Goal: Information Seeking & Learning: Learn about a topic

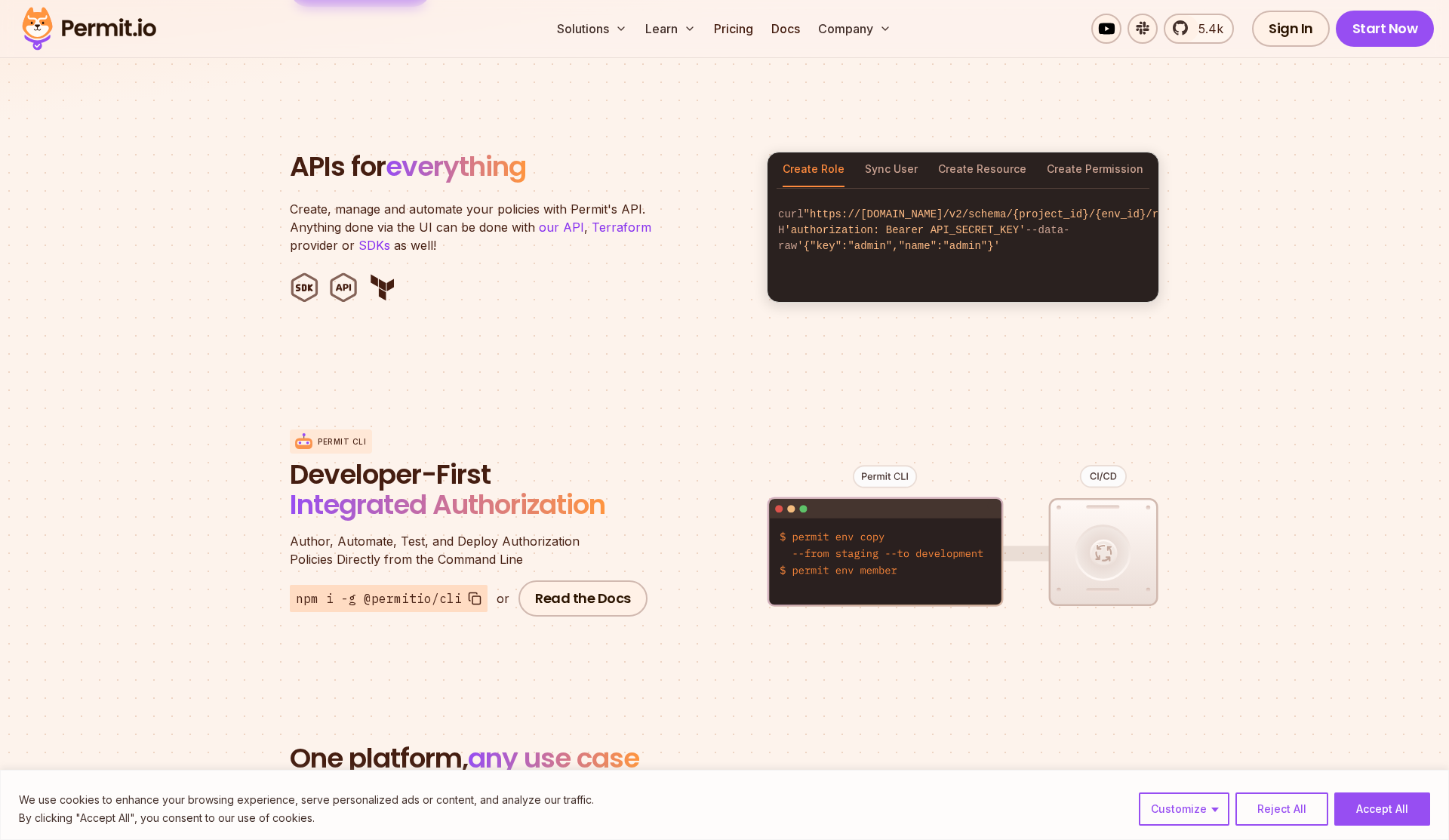
scroll to position [1507, 0]
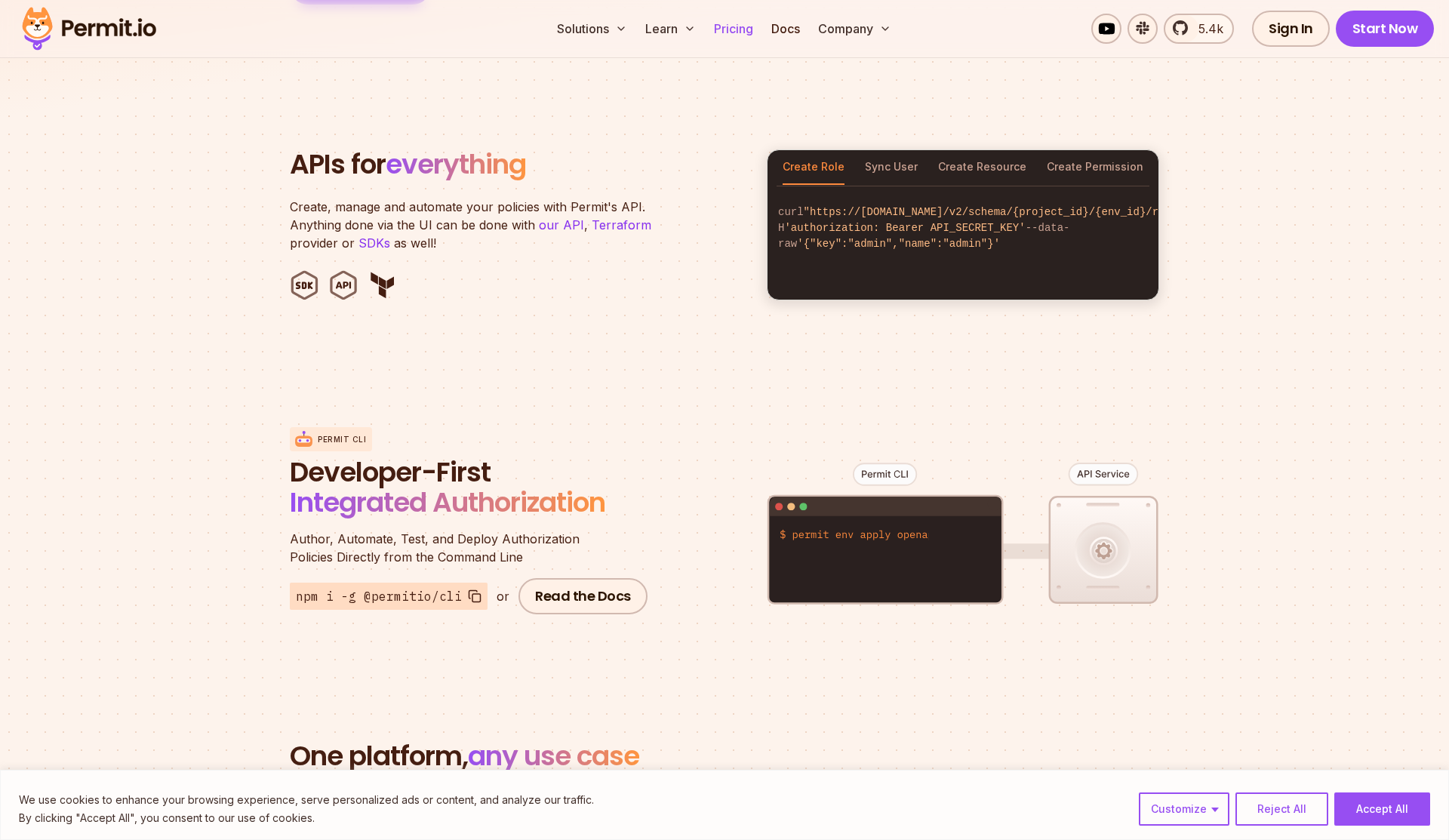
click at [733, 34] on link "Pricing" at bounding box center [734, 28] width 51 height 30
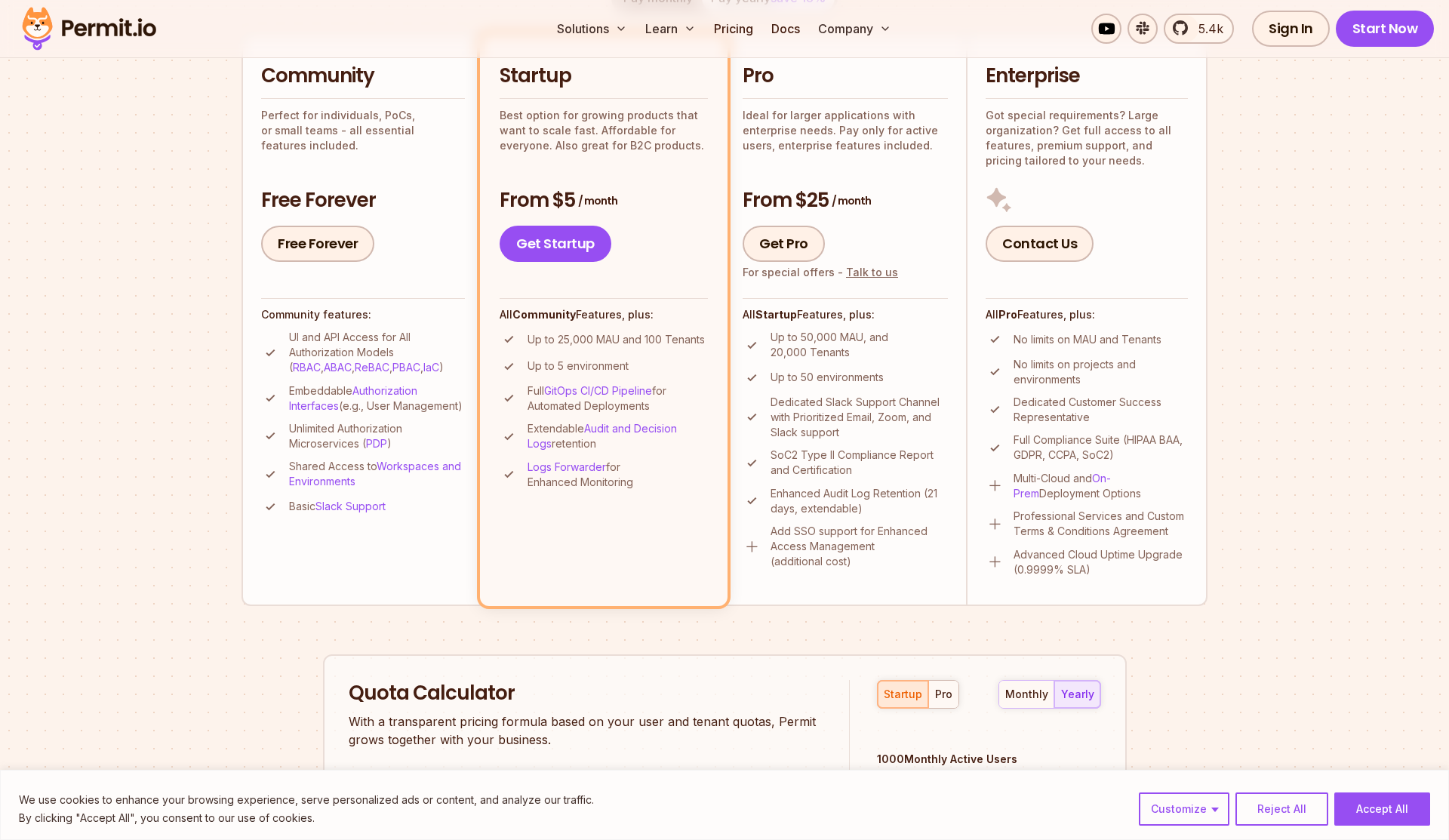
scroll to position [370, 0]
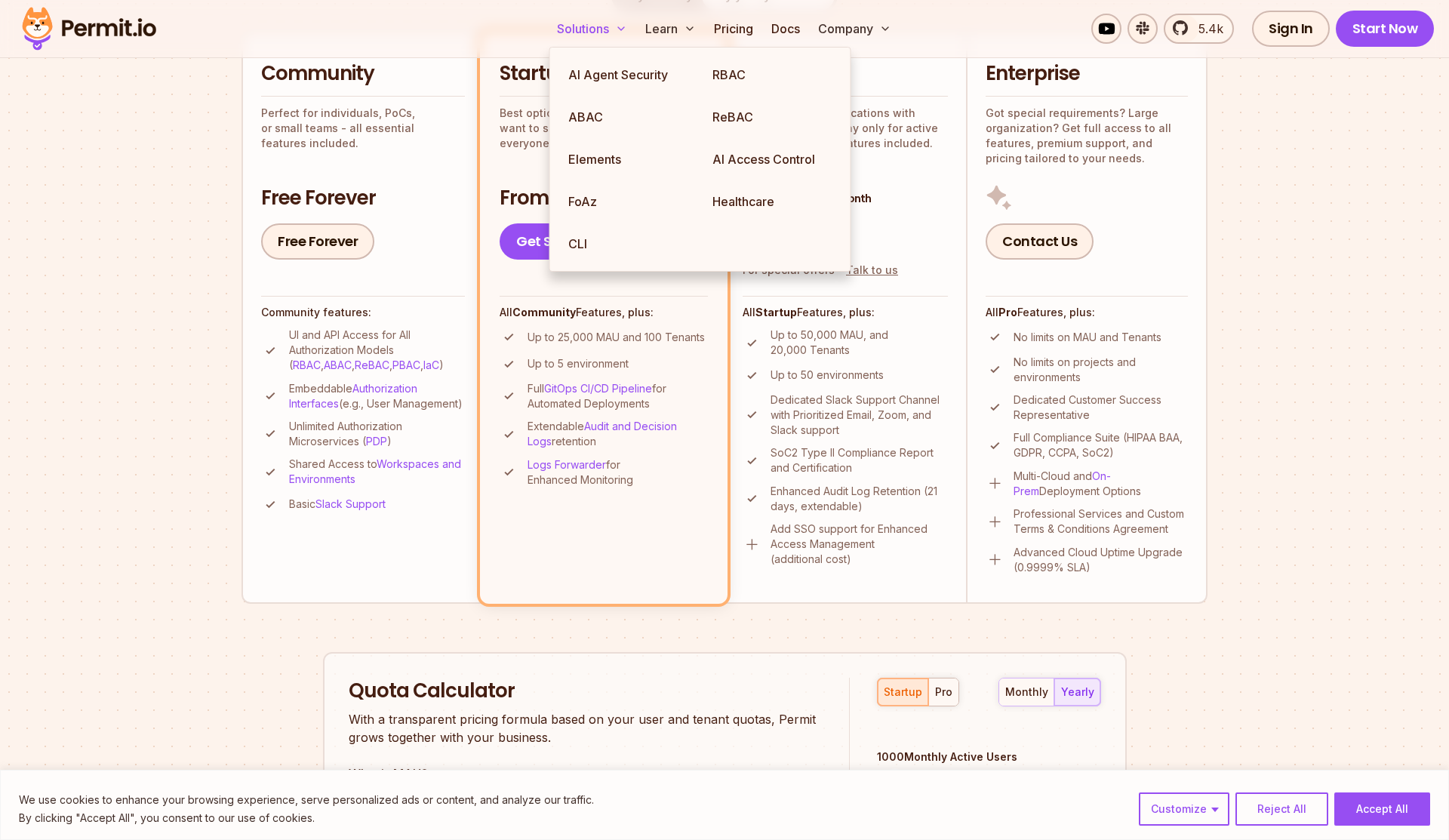
click at [591, 18] on button "Solutions" at bounding box center [592, 28] width 83 height 30
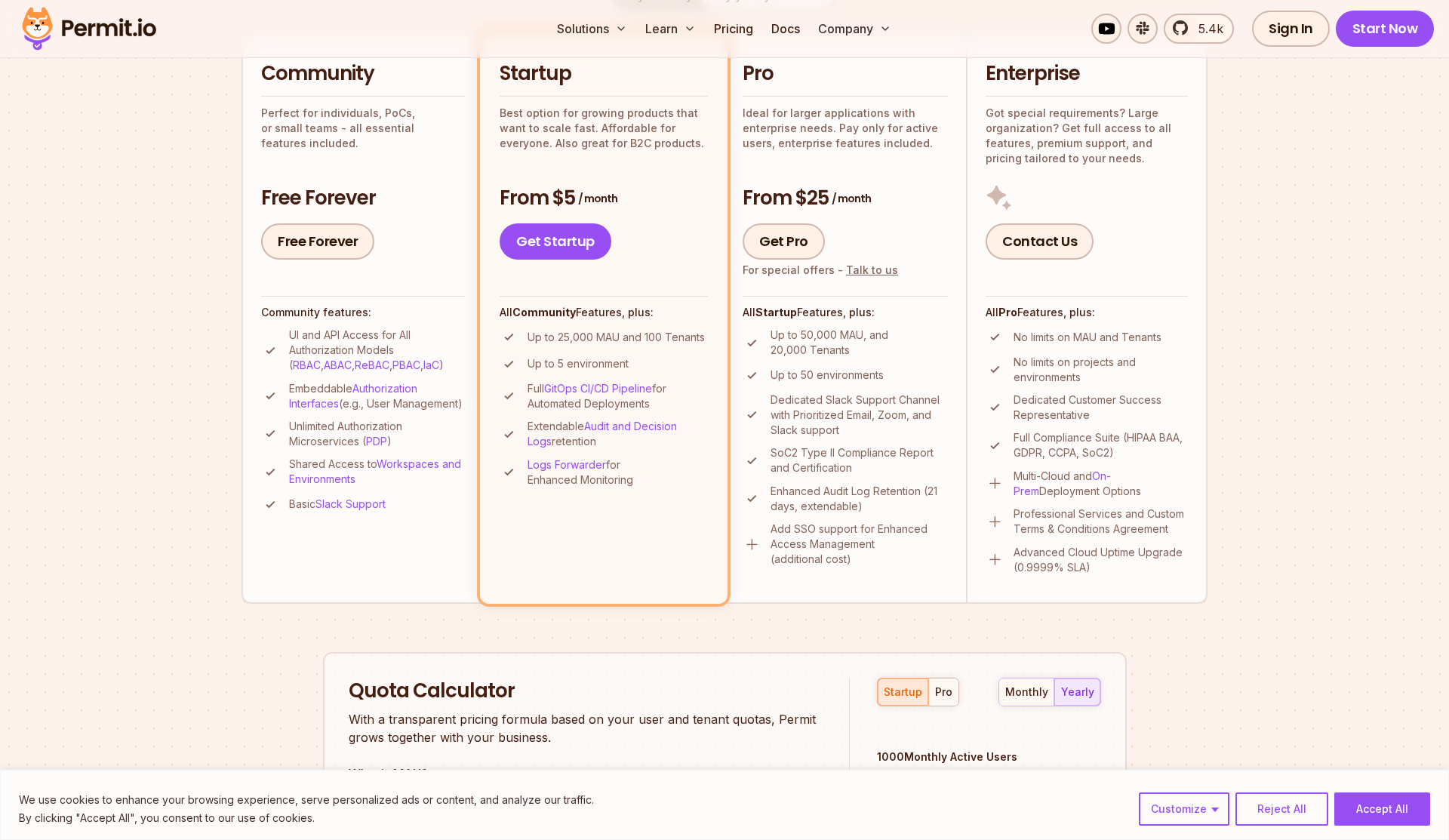
click at [477, 8] on div "Solutions Learn Pricing Docs Company 5.4k Sign In Start Now" at bounding box center [724, 28] width 1449 height 58
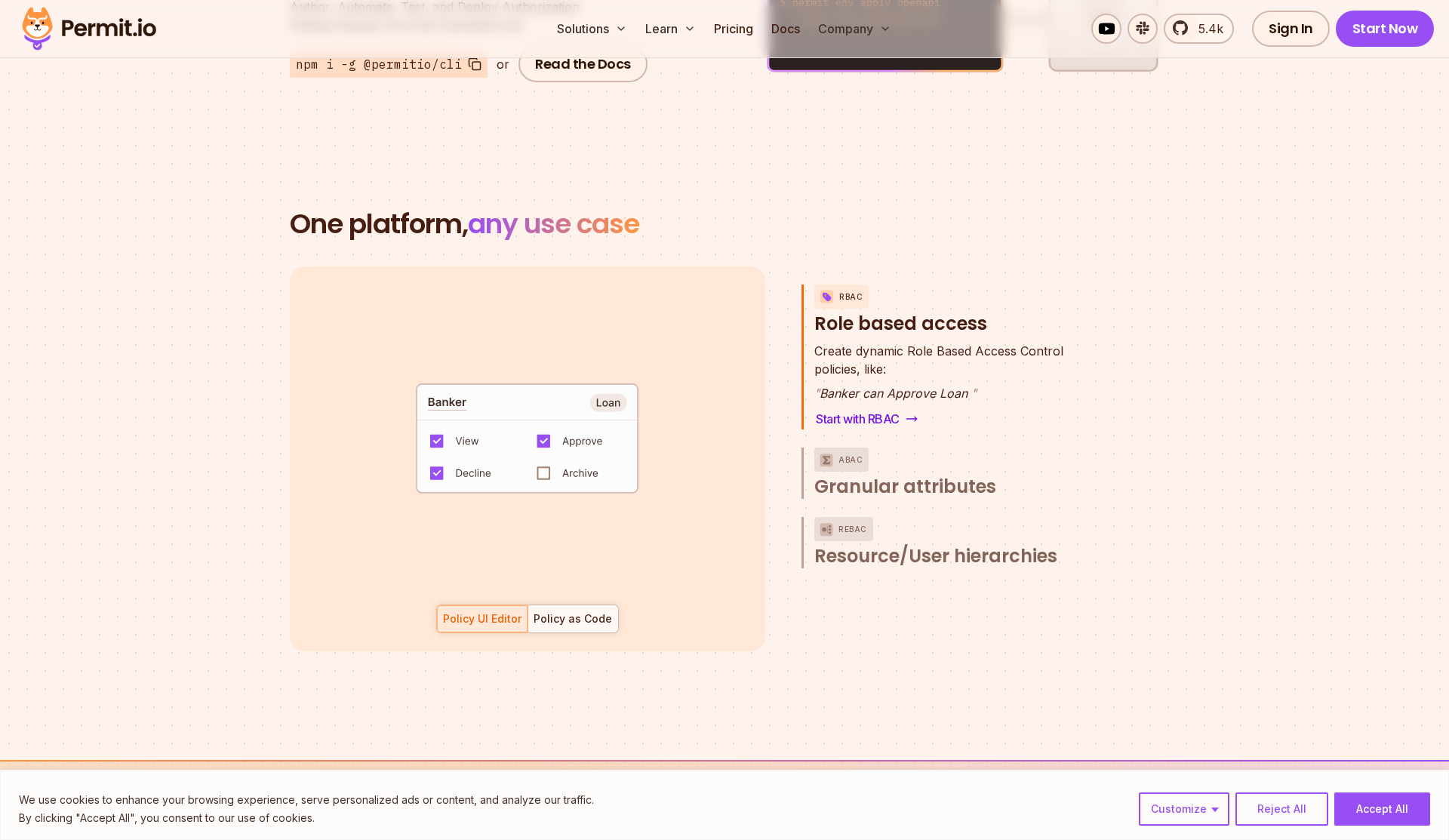
scroll to position [2046, 0]
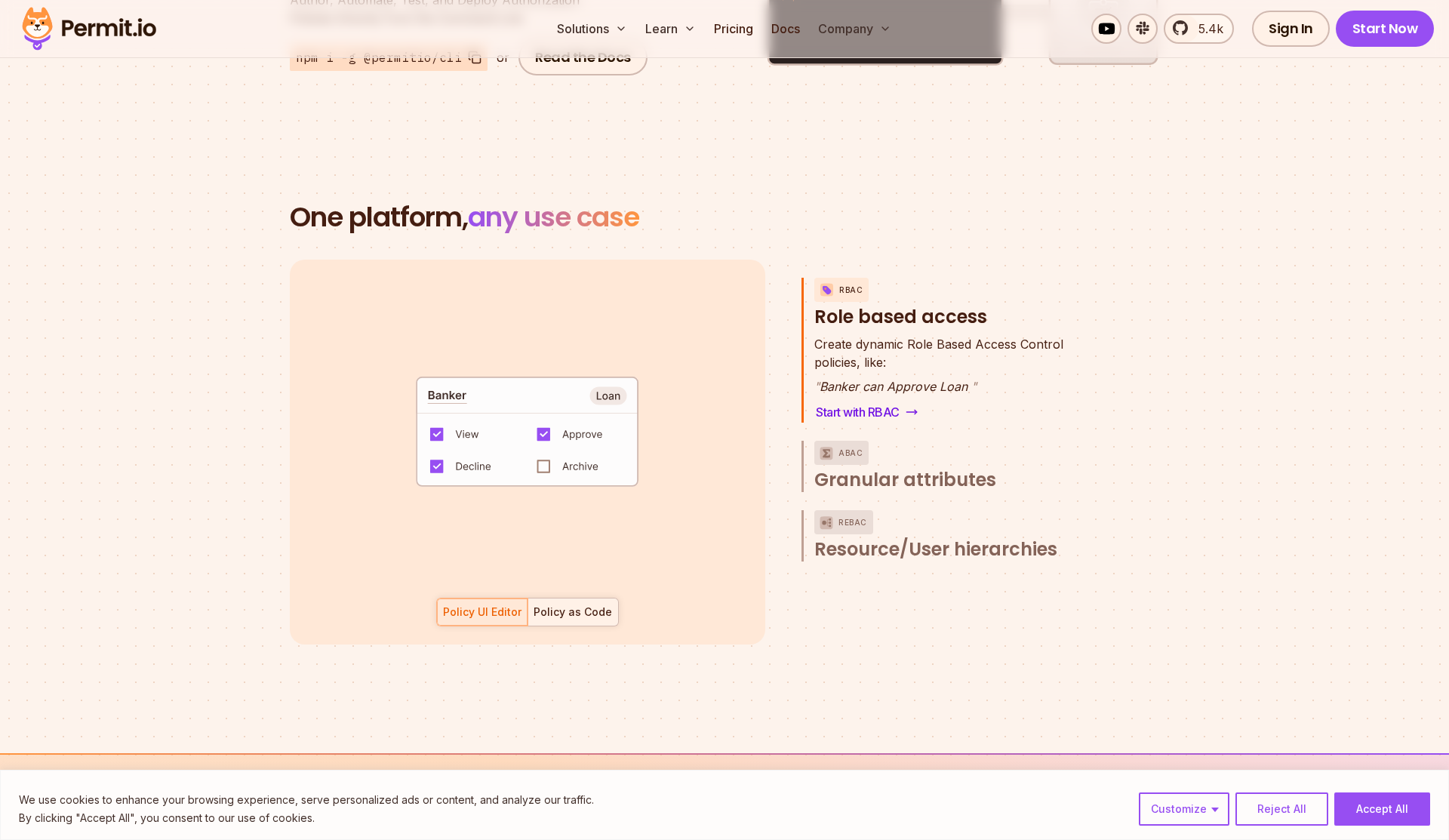
click at [576, 605] on div "Policy as Code" at bounding box center [573, 612] width 79 height 15
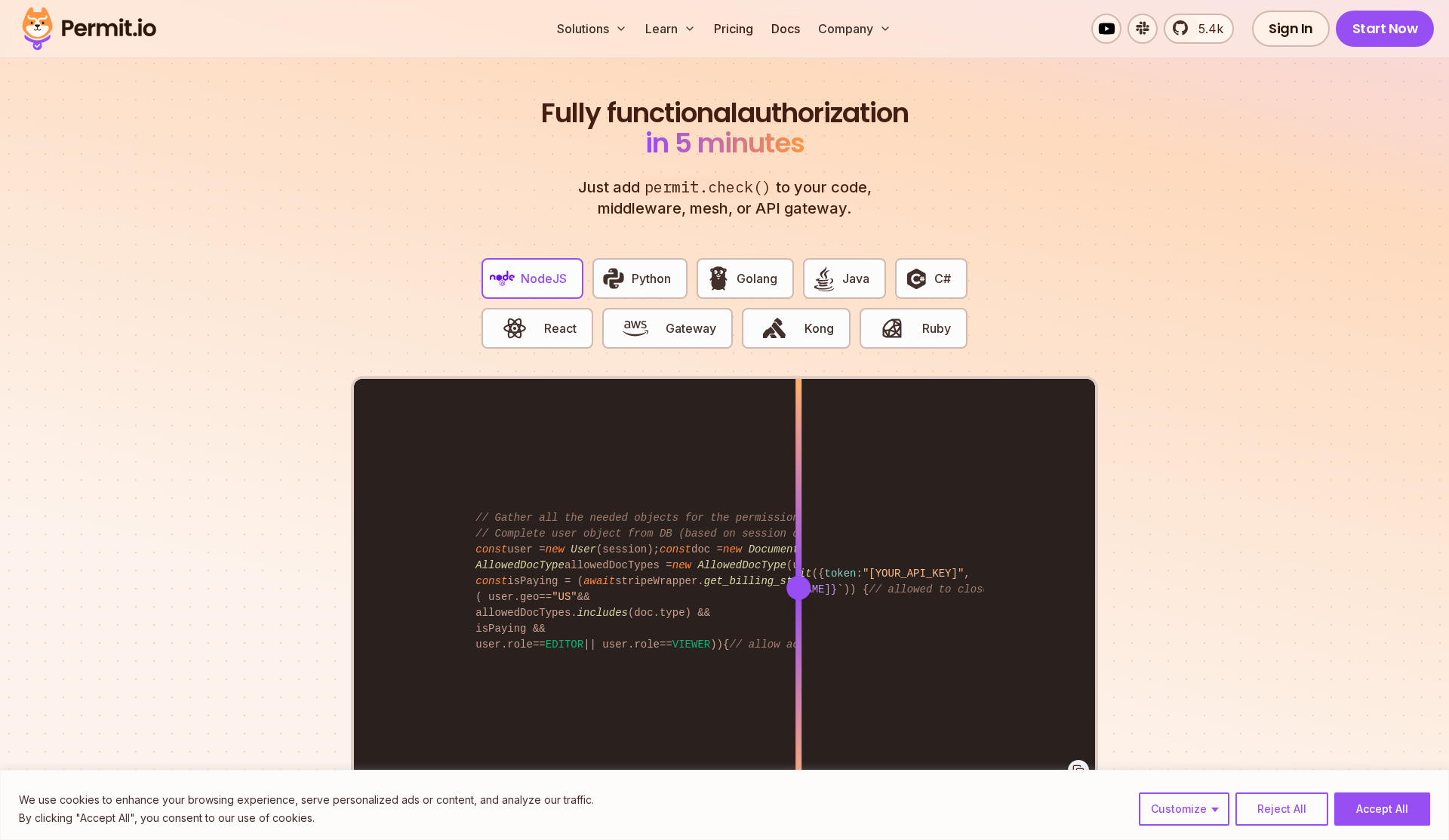
scroll to position [2811, 0]
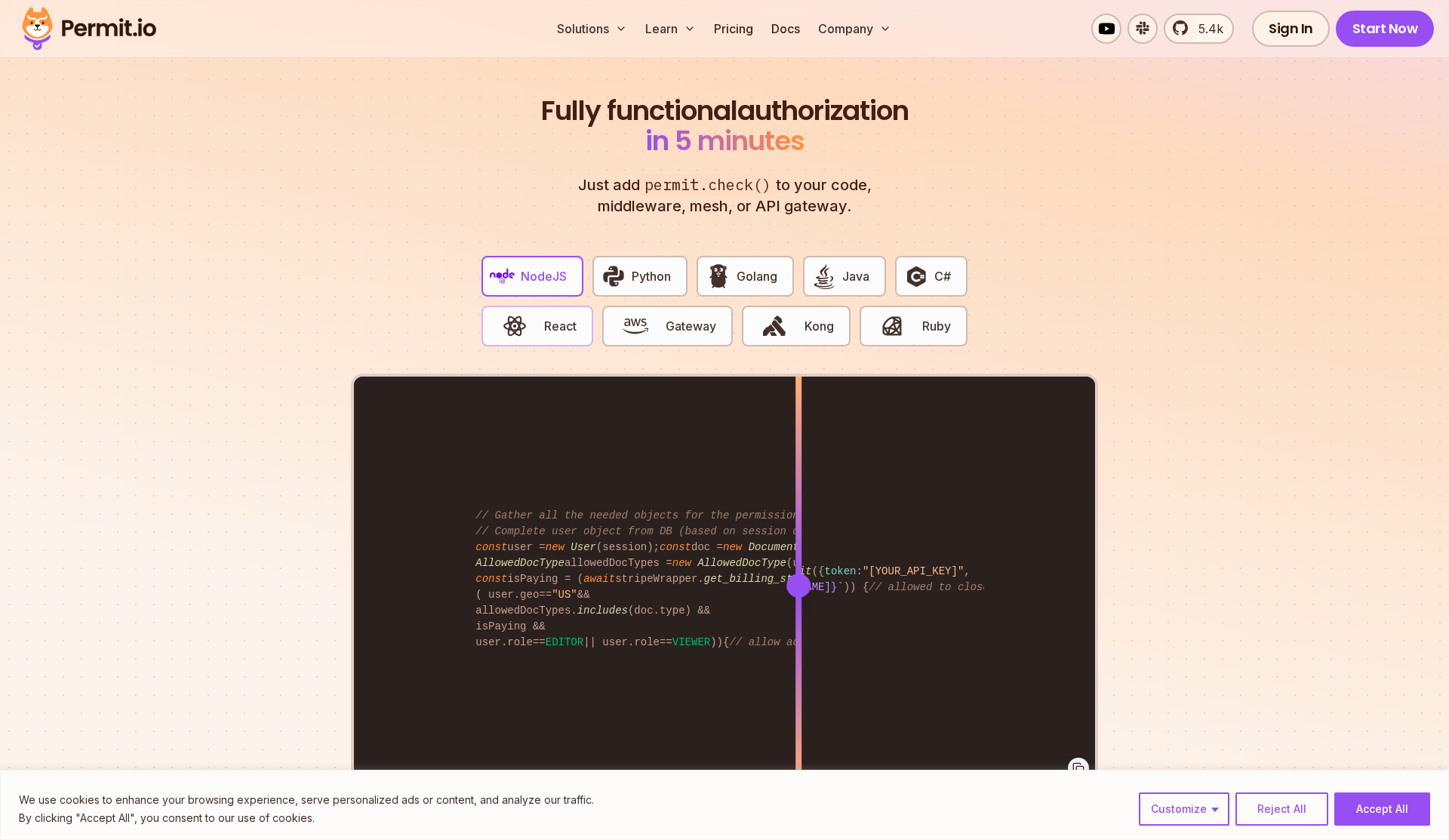
click at [520, 313] on img "button" at bounding box center [515, 326] width 26 height 26
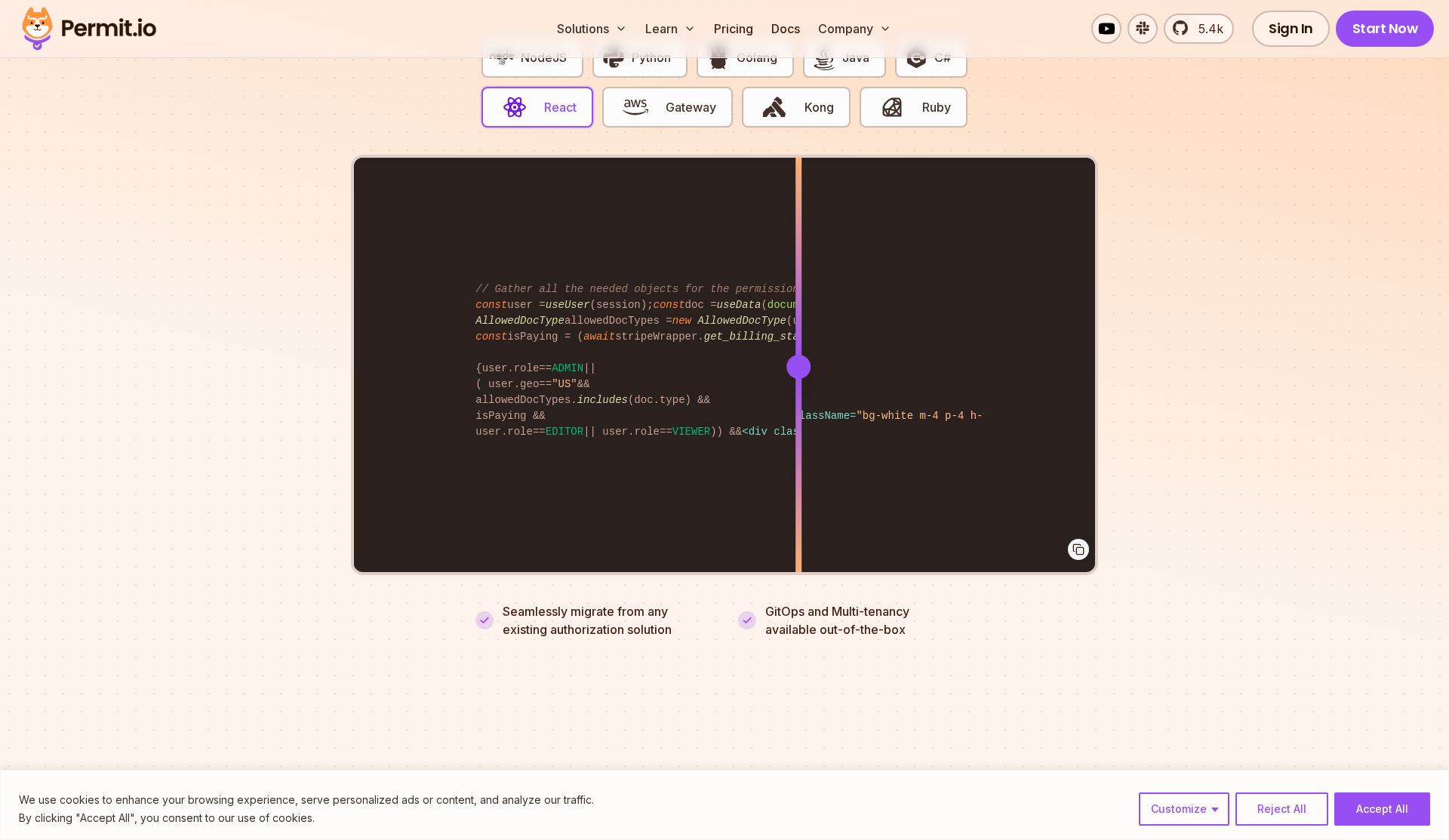
scroll to position [3039, 0]
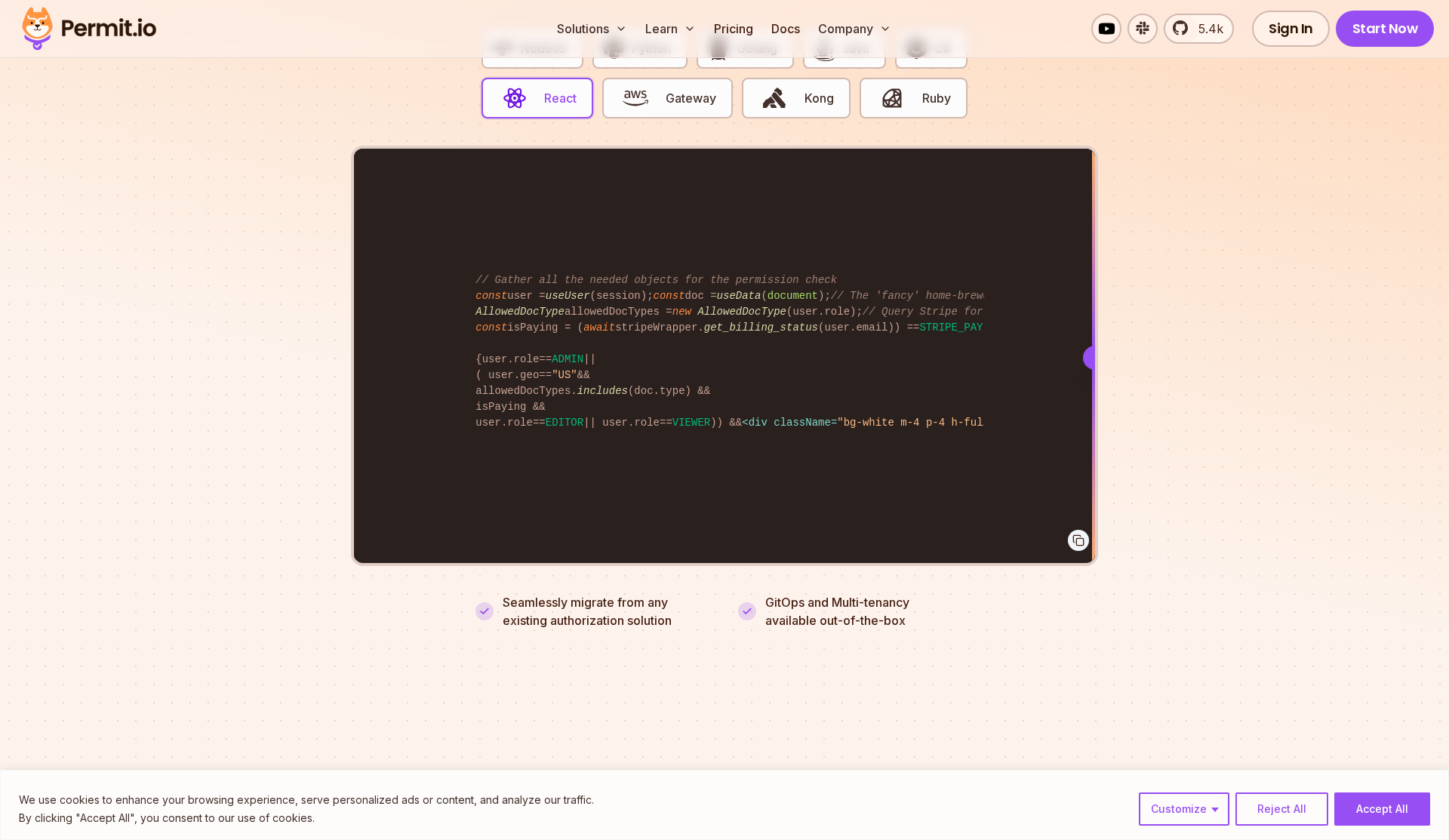
drag, startPoint x: 802, startPoint y: 336, endPoint x: 1162, endPoint y: 167, distance: 397.7
click at [1162, 167] on section "Fully functional authorization in 5 minutes Just add permit.check() to your cod…" at bounding box center [724, 230] width 1449 height 943
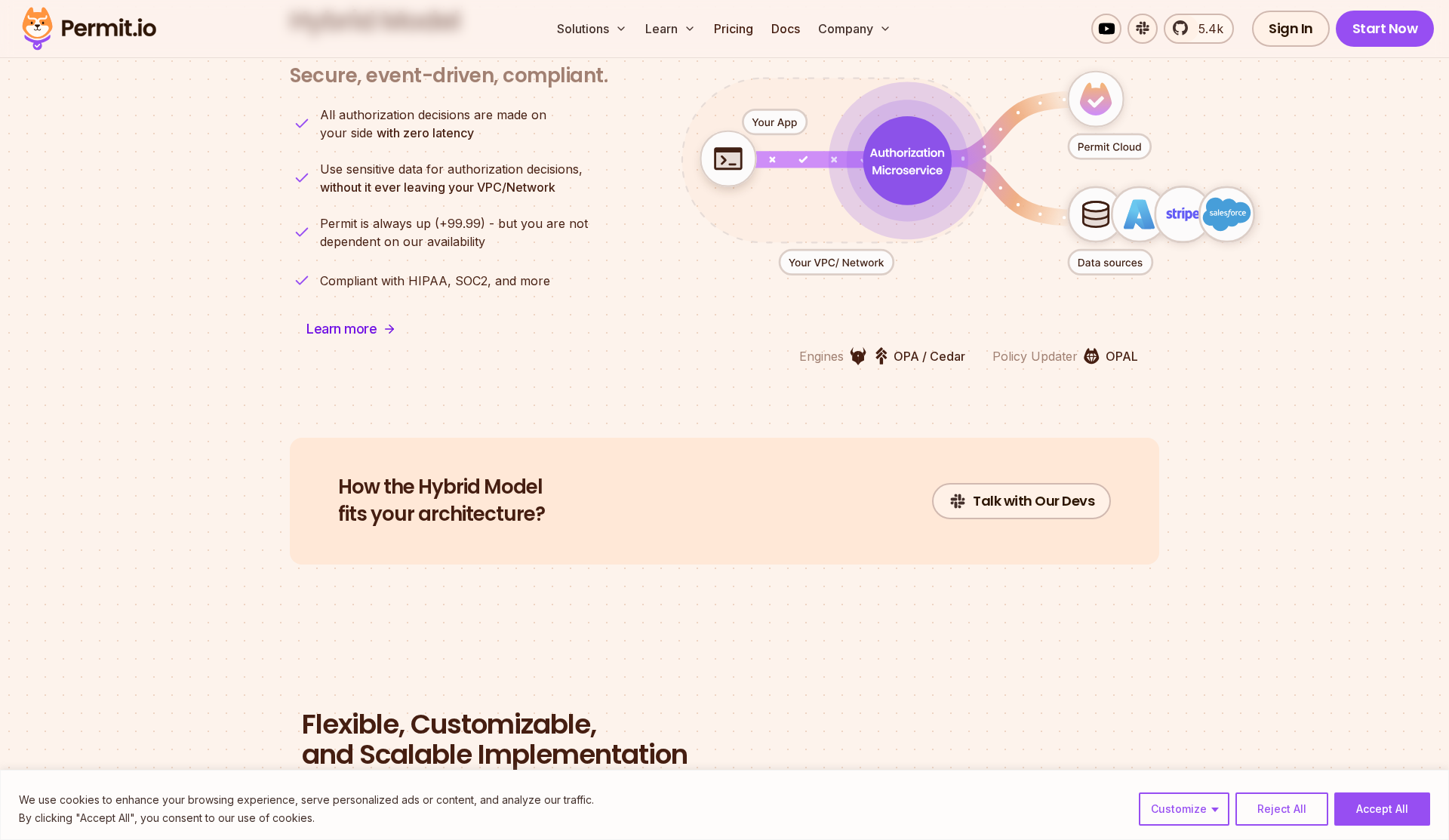
scroll to position [3818, 0]
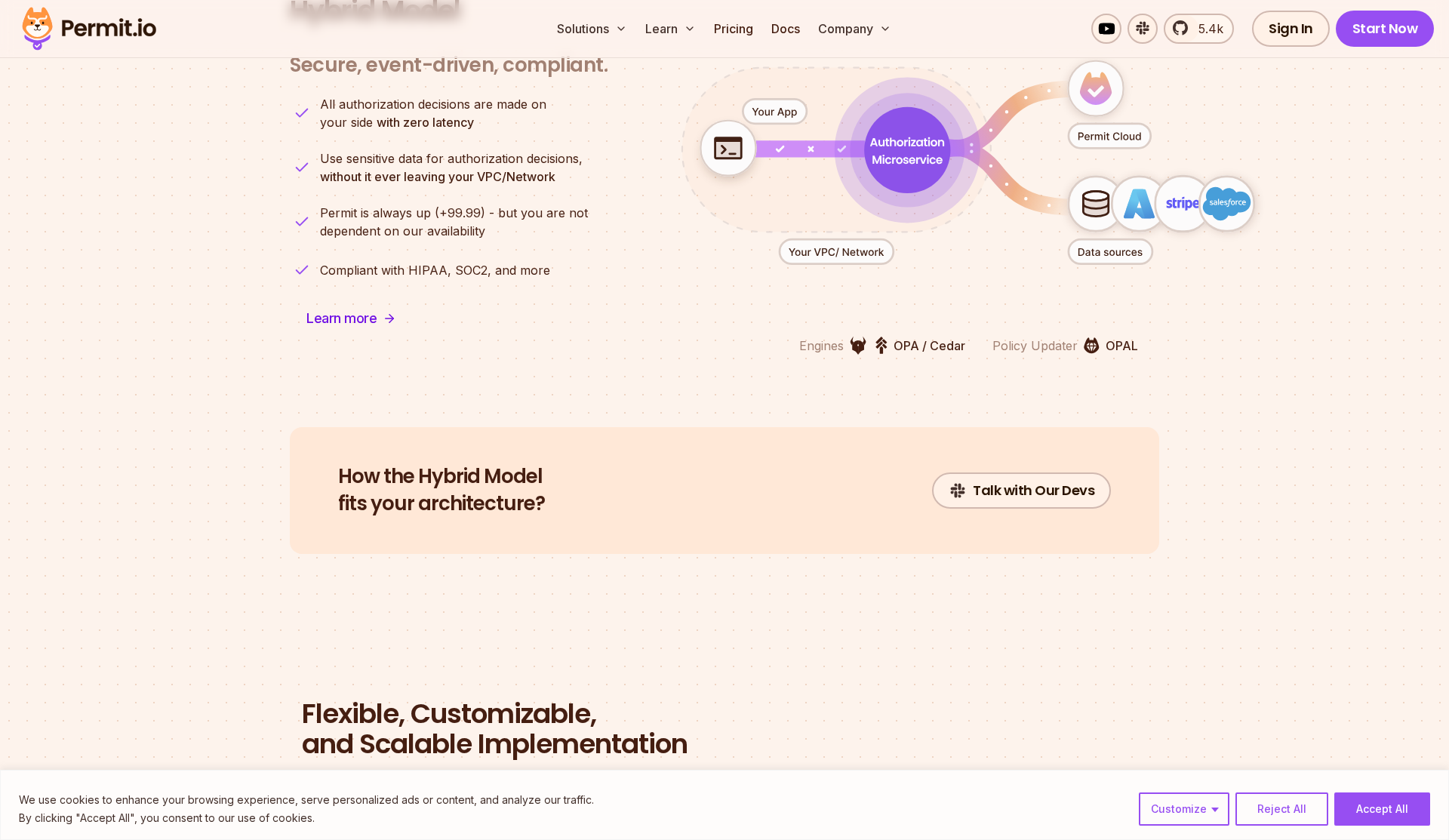
click at [1185, 187] on icon "animation" at bounding box center [1183, 204] width 55 height 55
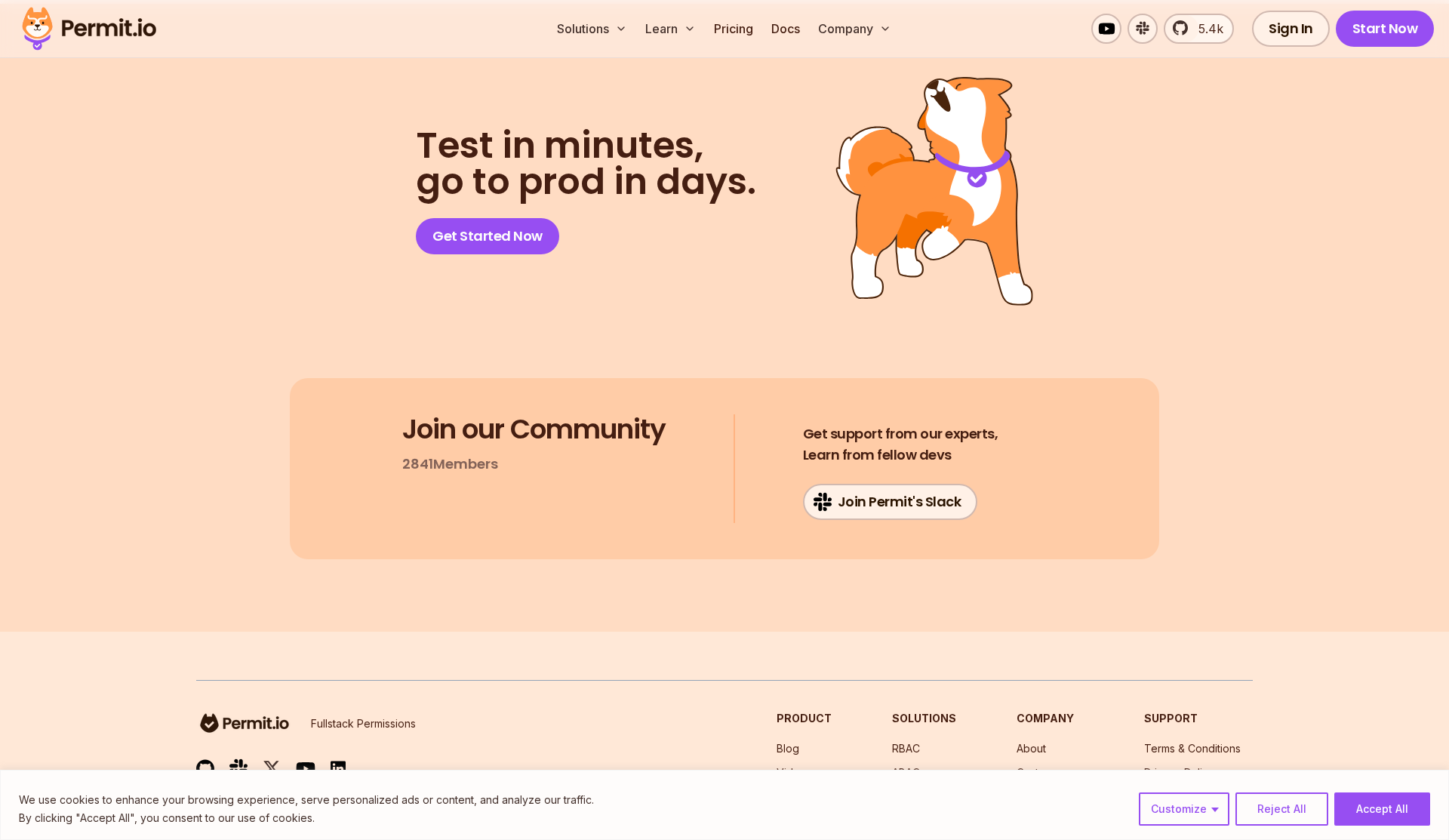
scroll to position [7929, 0]
